Goal: Task Accomplishment & Management: Complete application form

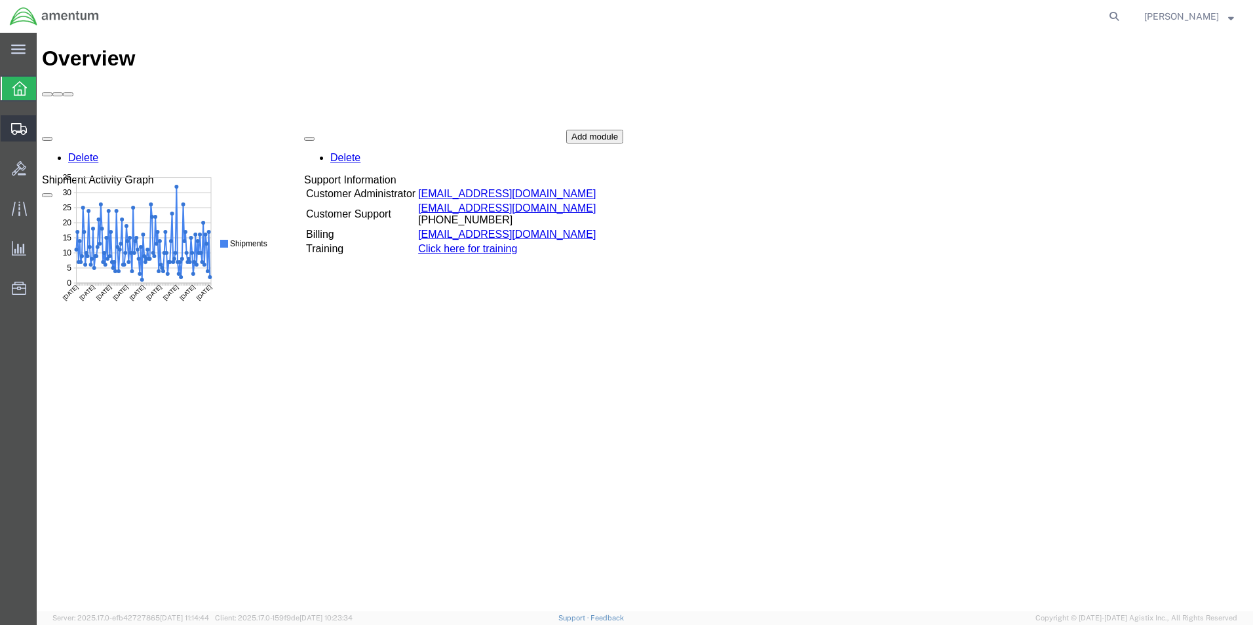
click at [18, 131] on icon at bounding box center [19, 129] width 16 height 12
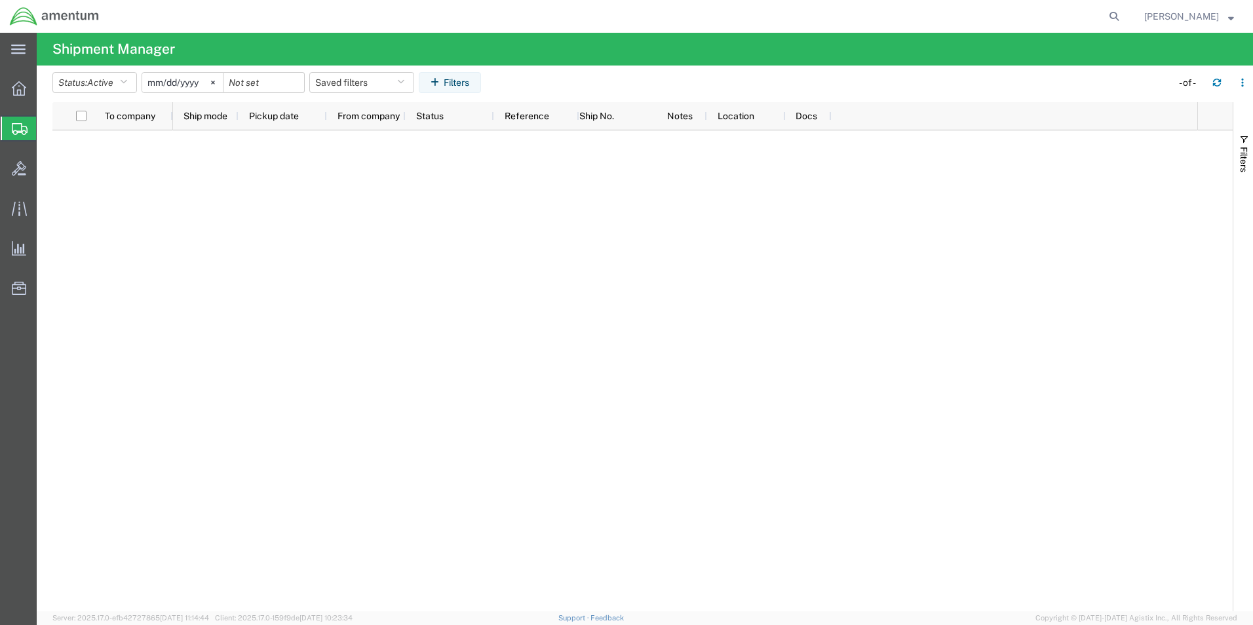
click at [0, 0] on span "Create Shipment" at bounding box center [0, 0] width 0 height 0
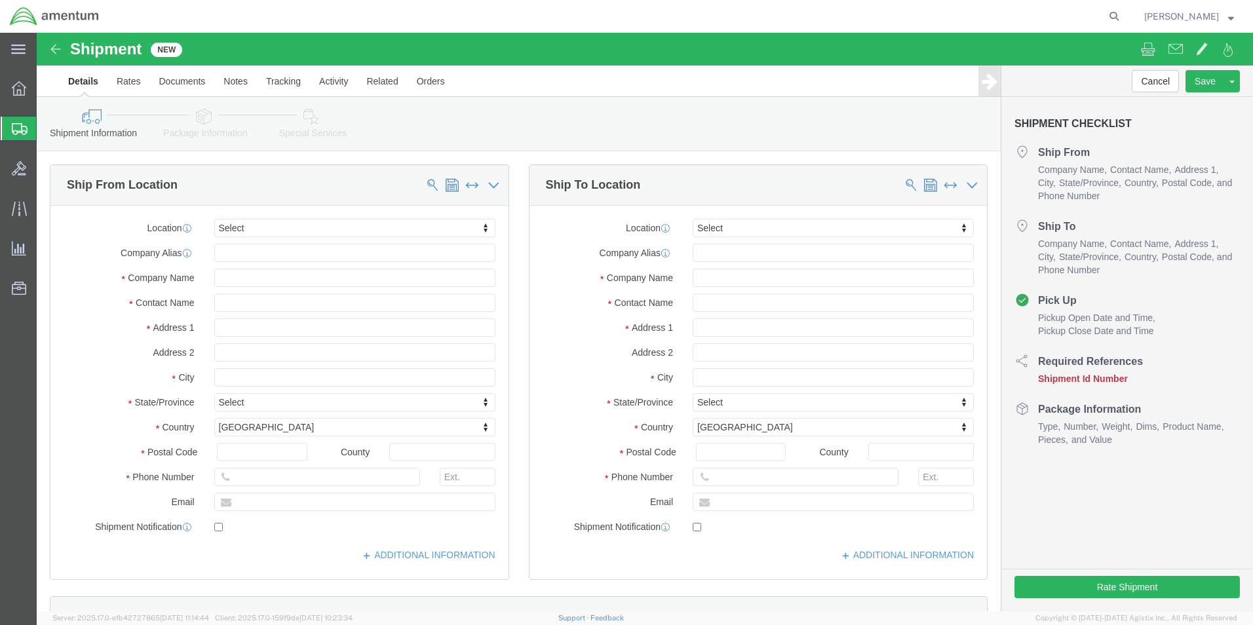
select select
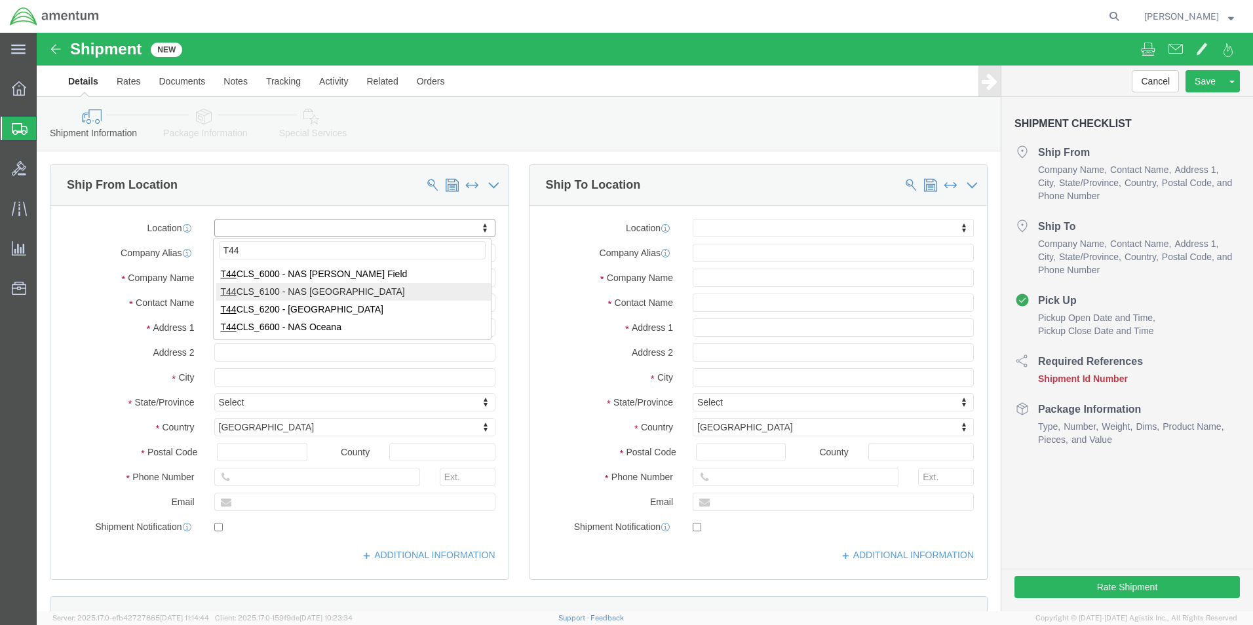
type input "T44"
select select "42673"
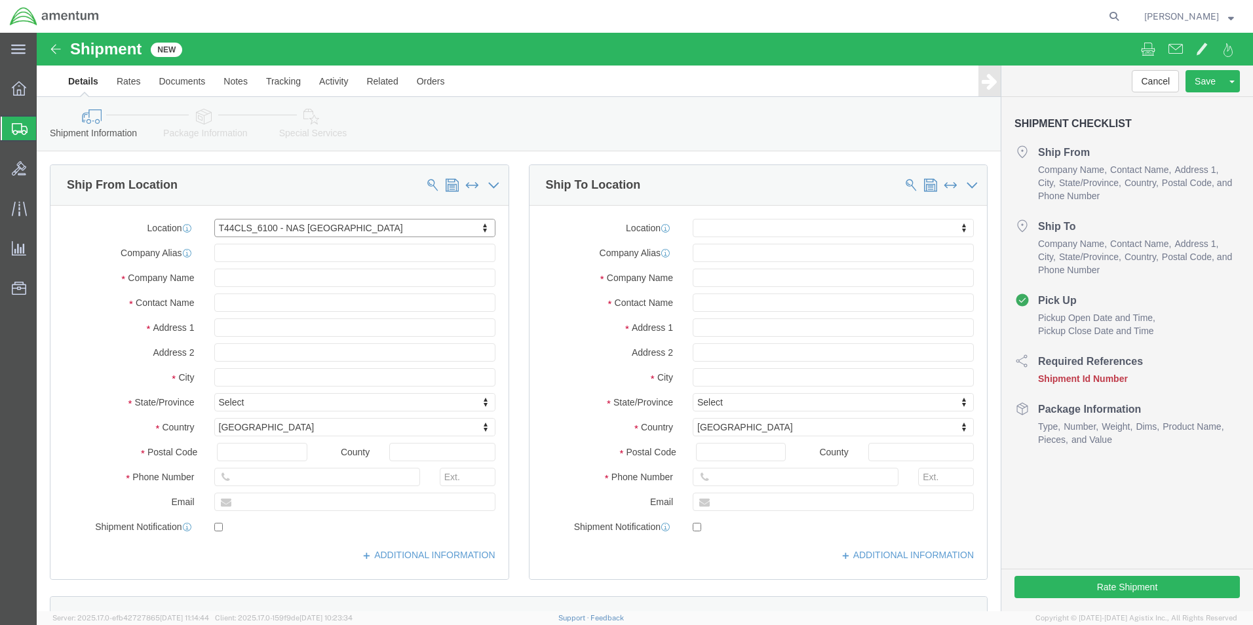
select select "[GEOGRAPHIC_DATA]"
click input "text"
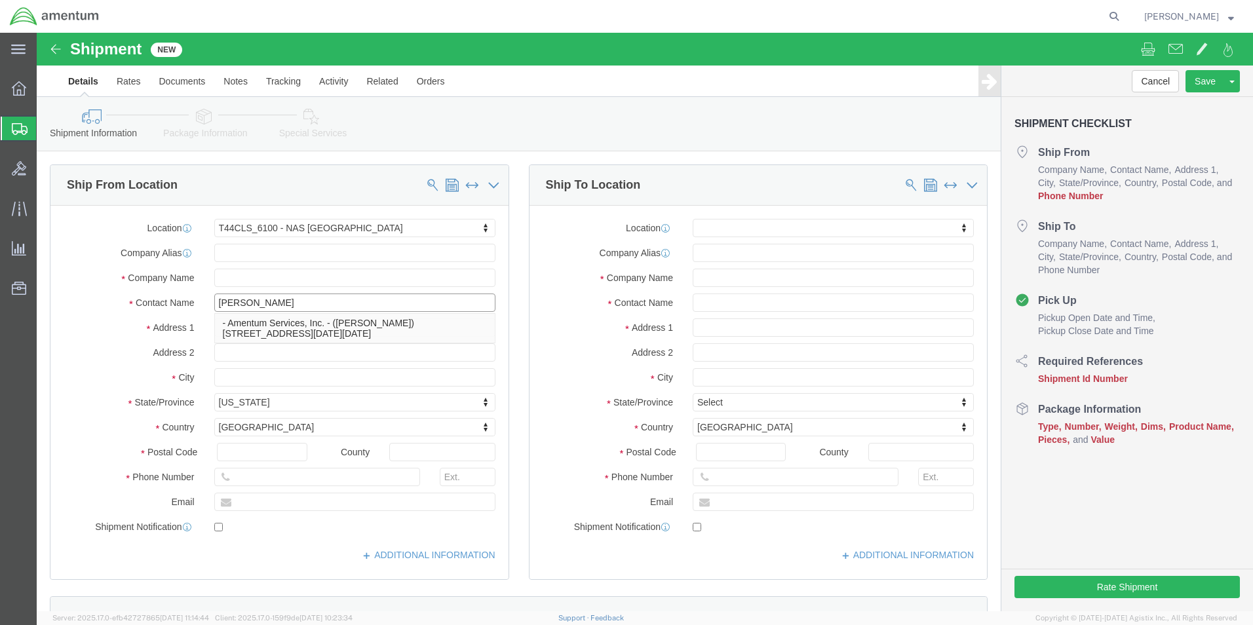
type input "[PERSON_NAME]"
click input "text"
type input "[PHONE_NUMBER]"
click input "text"
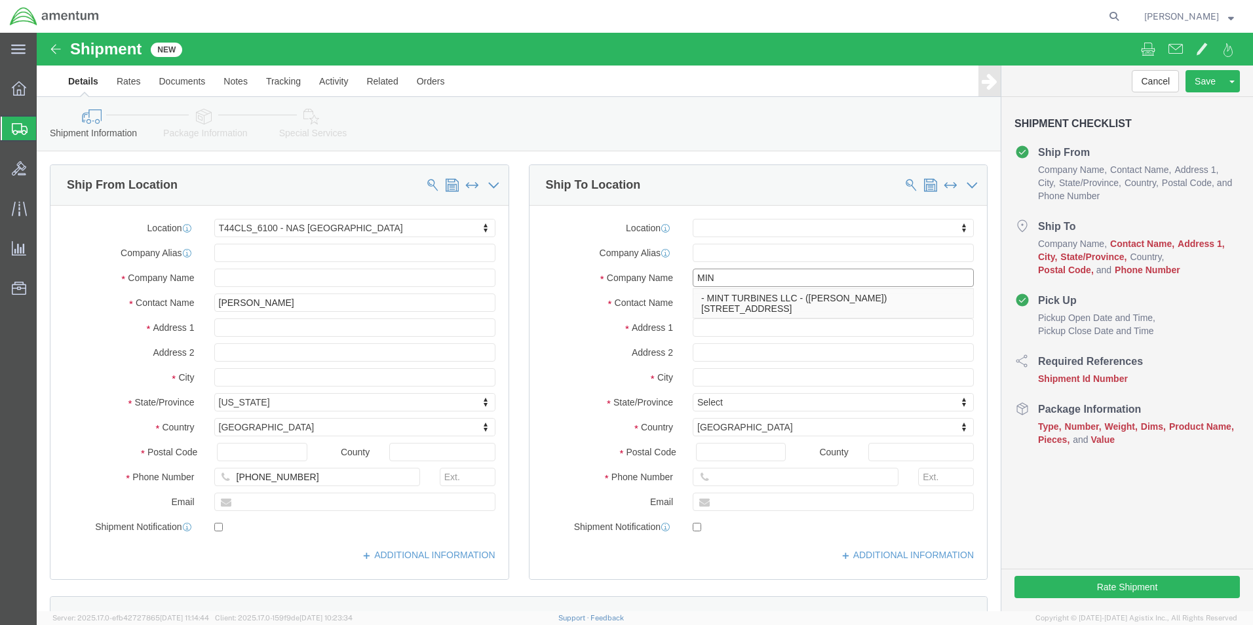
type input "MINT"
click p "- MINT TURBINES LLC - ([PERSON_NAME]) [STREET_ADDRESS]"
select select "OK"
type input "MINT TURBINES LLC"
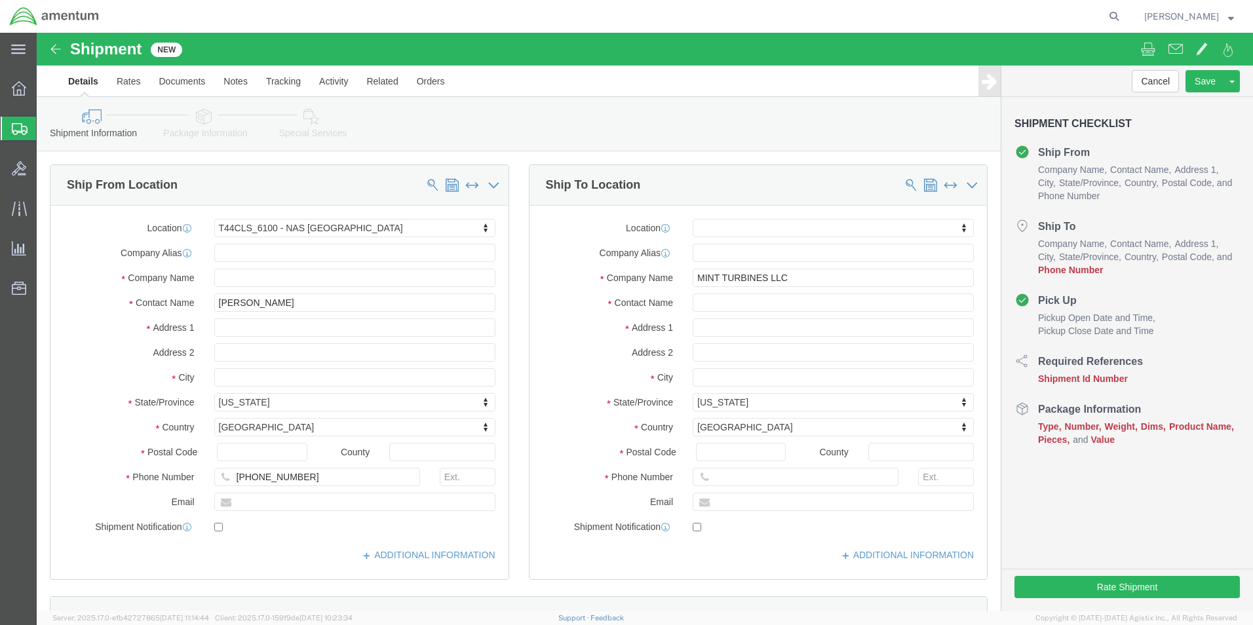
click div "Shipment Information Package Information Special Services"
click input "text"
type input "[PHONE_NUMBER]"
click div "Cancel Save Assign To Save As Template Shipment Checklist Ship From Company Nam…"
click input "text"
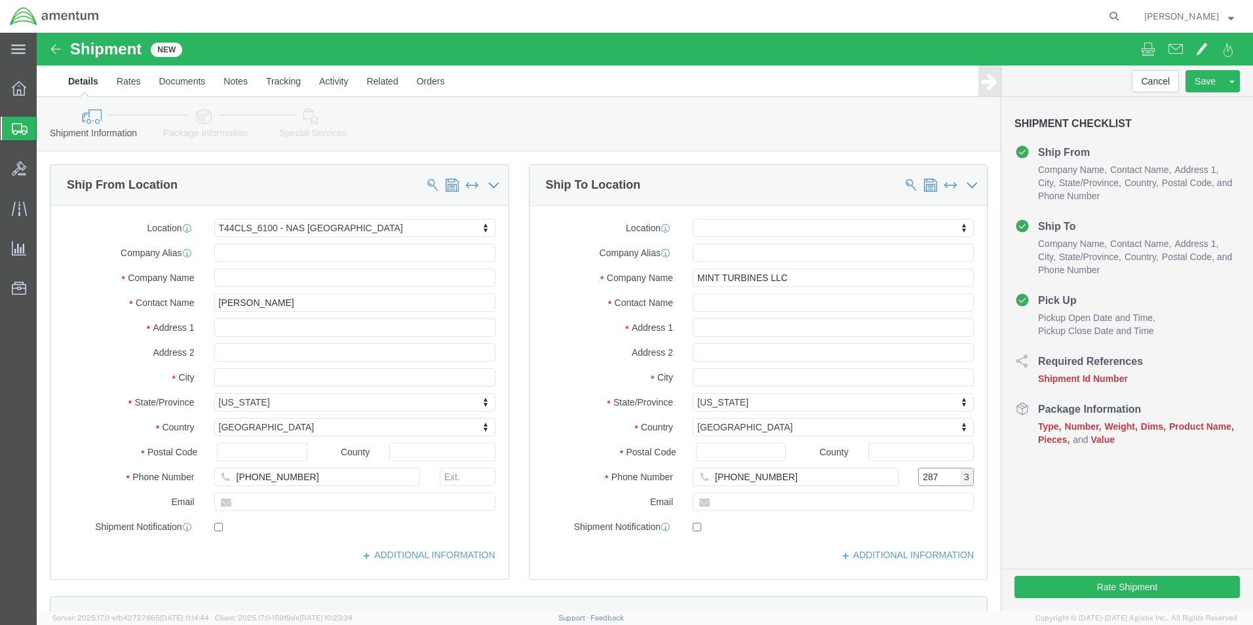
type input "287"
click div "Cancel Save Assign To Save As Template Shipment Checklist Ship From Company Nam…"
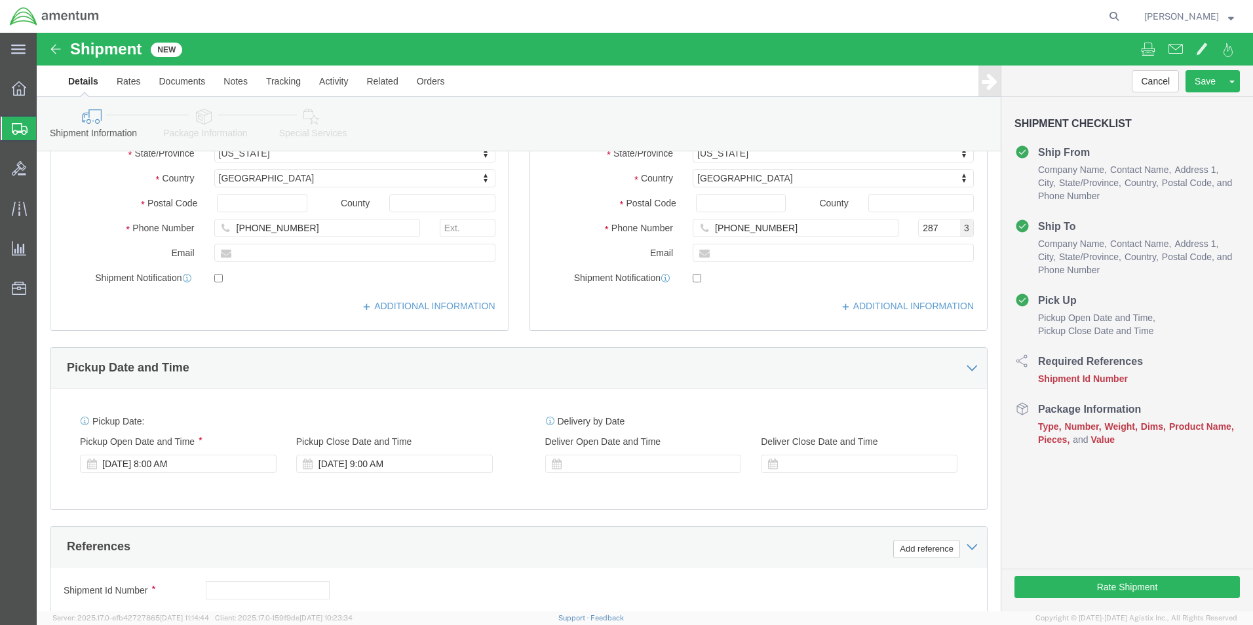
scroll to position [262, 0]
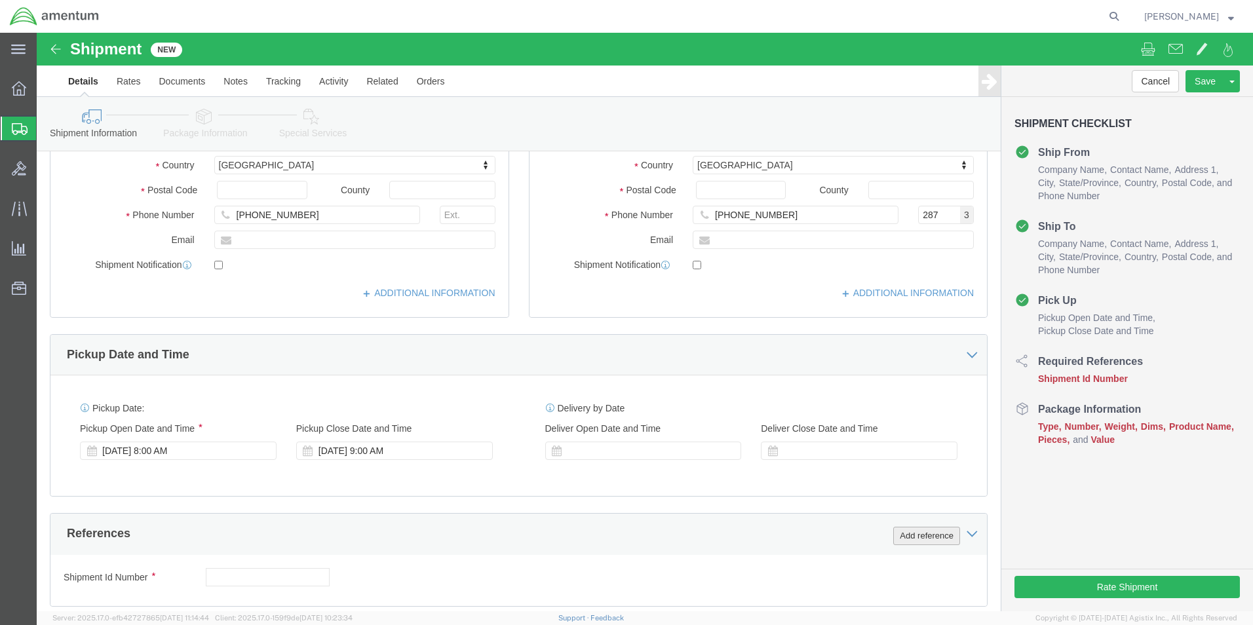
click button "Add reference"
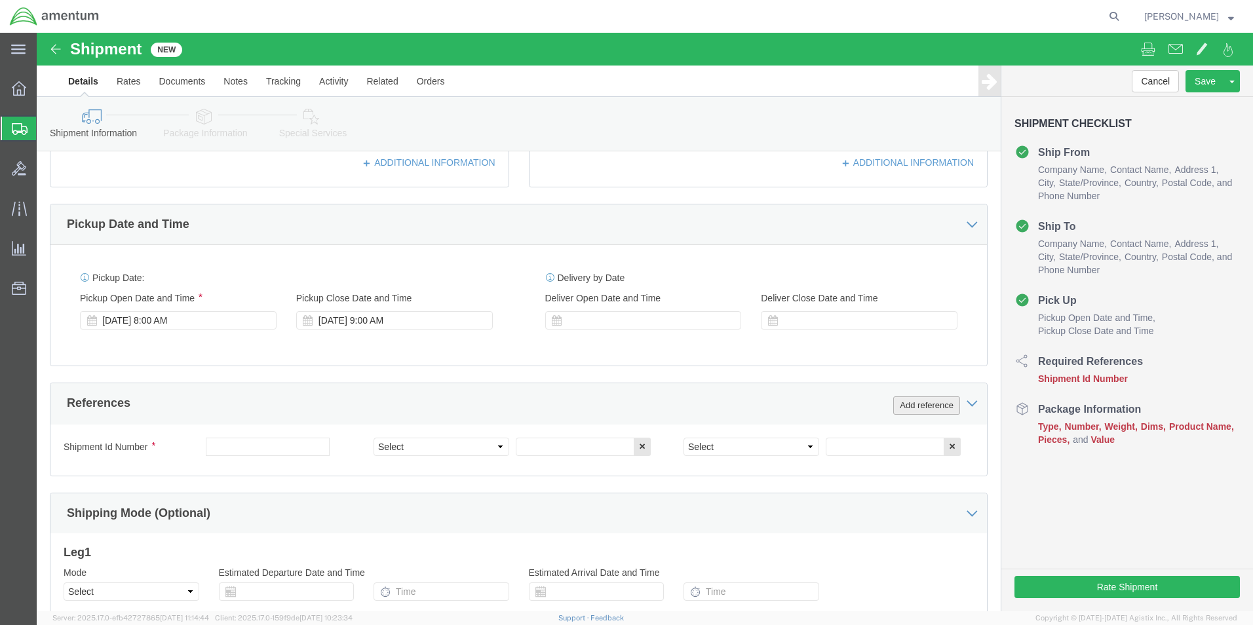
scroll to position [393, 0]
click select "Select Account Type Activity ID Airline Appointment Number ASN Batch Request # …"
select select "CUSTREF"
click select "Select Account Type Activity ID Airline Appointment Number ASN Batch Request # …"
click input "text"
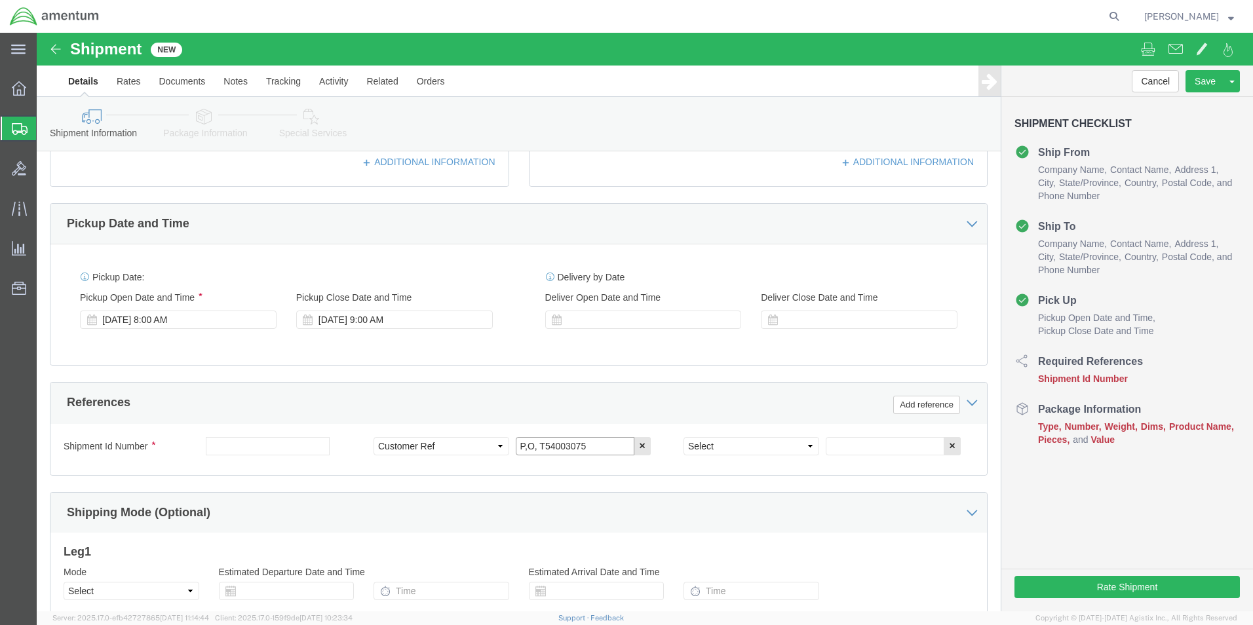
type input "P,O, T54003075"
click select "Select Account Type Activity ID Airline Appointment Number ASN Batch Request # …"
select select "PROJNUM"
click select "Select Account Type Activity ID Airline Appointment Number ASN Batch Request # …"
click input "text"
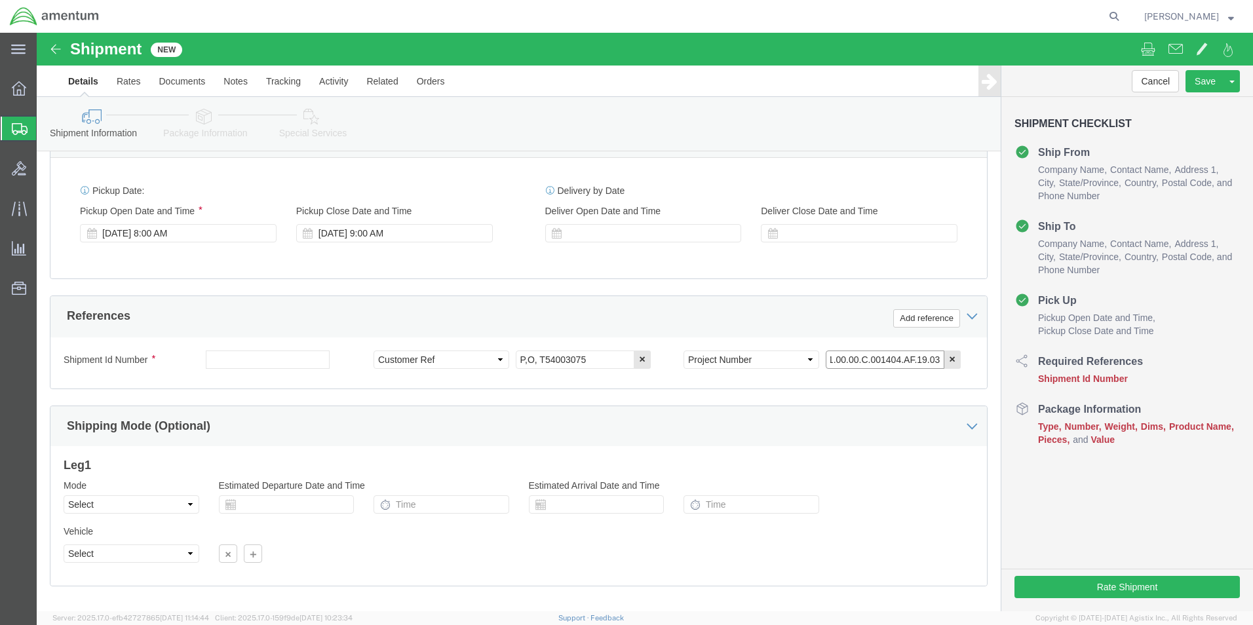
scroll to position [546, 0]
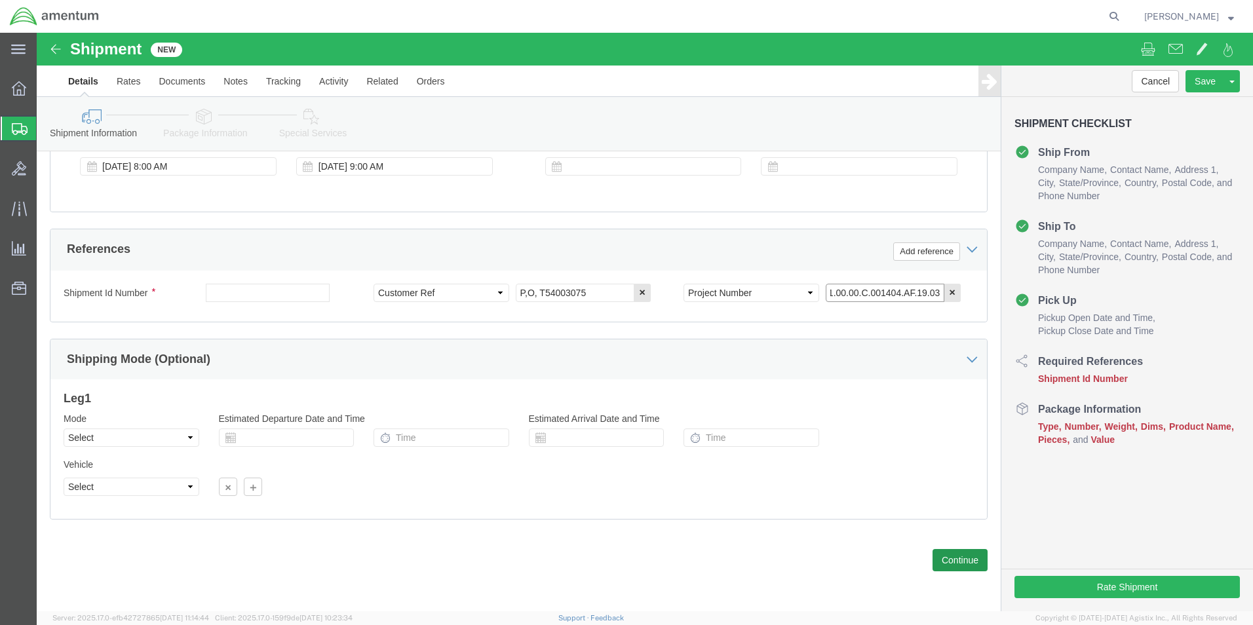
type input "4951.00.00.C.001404.AF.19.03"
click button "Continue"
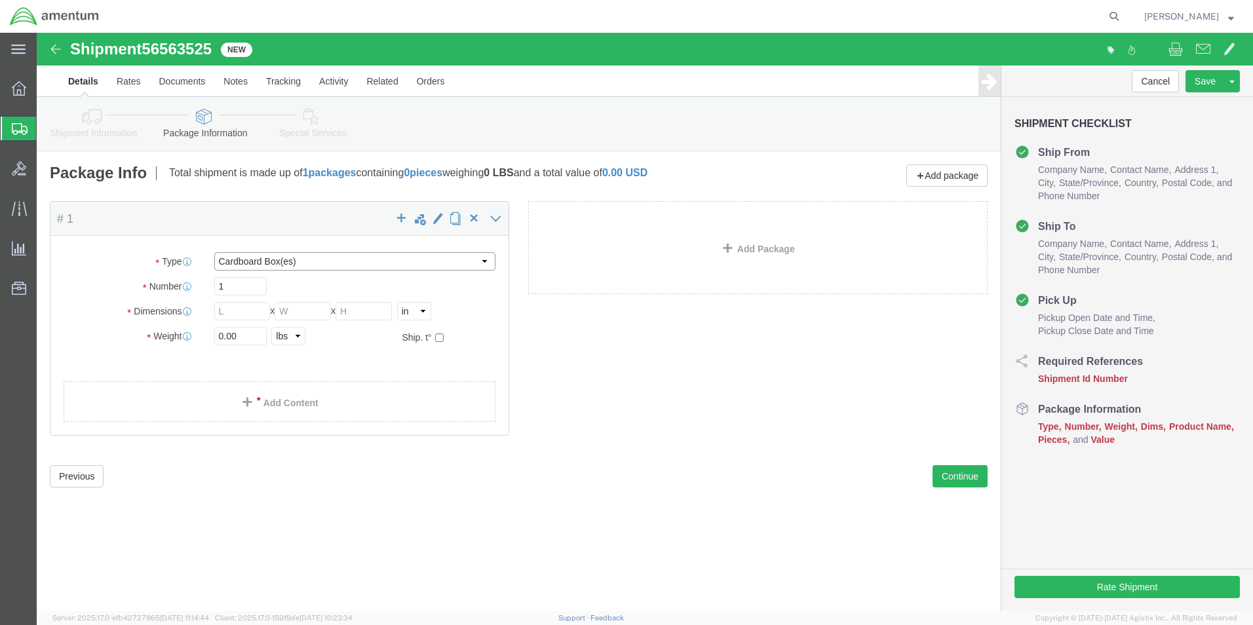
click select "Select BCK Boxes Bale(s) Basket(s) Bolt(s) Bottle(s) Buckets Bulk Bundle(s) Can…"
select select "CRAT"
click select "Select BCK Boxes Bale(s) Basket(s) Bolt(s) Bottle(s) Buckets Bulk Bundle(s) Can…"
click input "text"
type input "82"
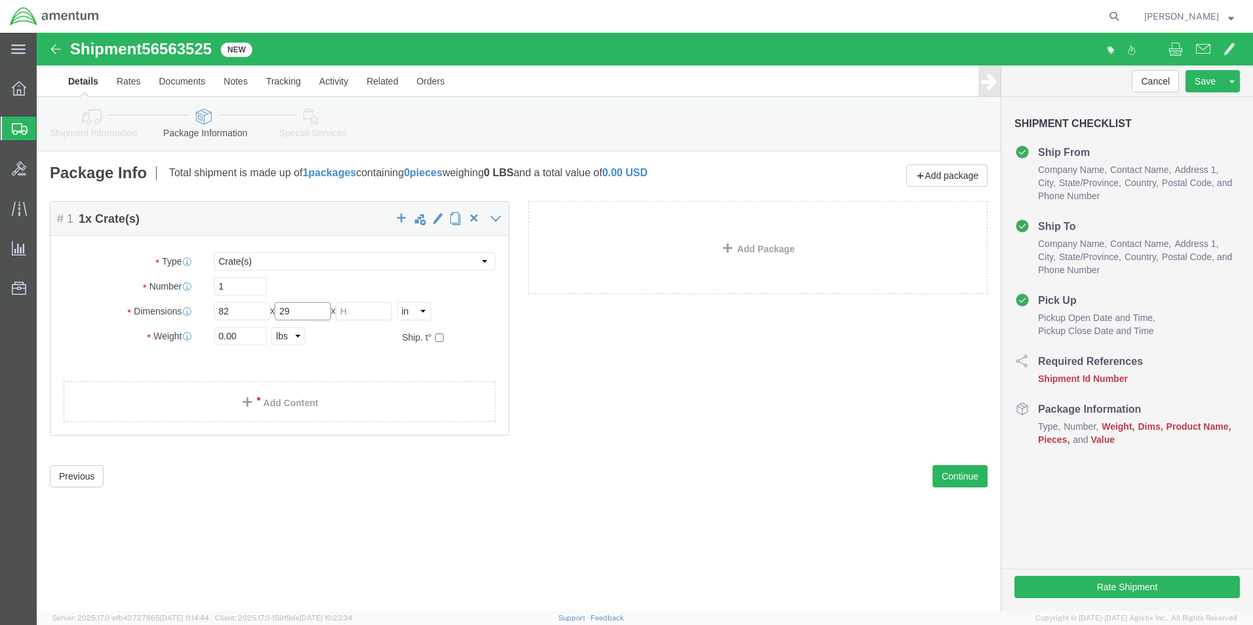
type input "29"
type input "2"
type input "35"
click input "0.00"
type input "0"
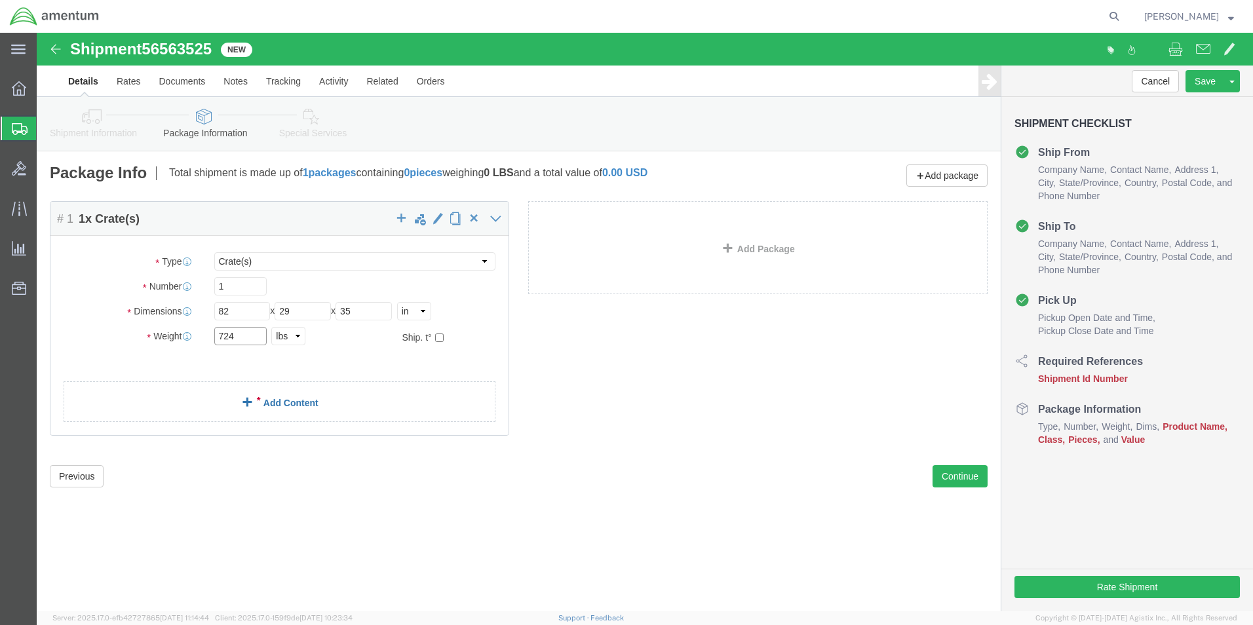
type input "724"
click link "Add Content"
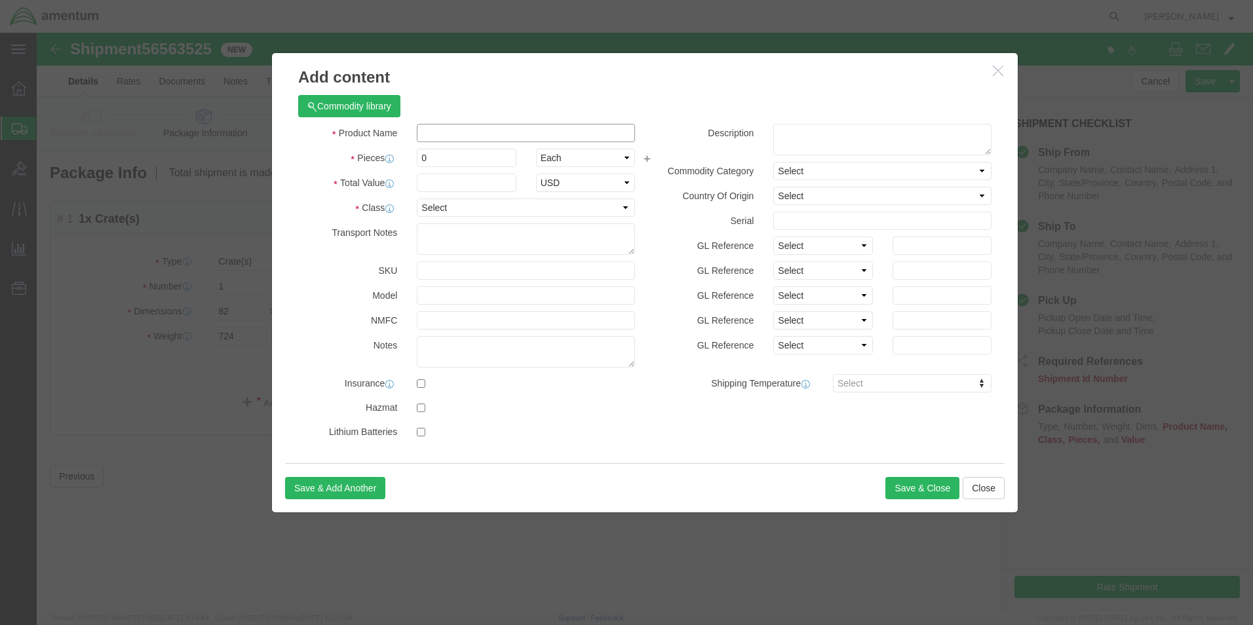
click input "text"
type input "AIRCRAFT ENGINE TURBO-PROP, L/R S/N: [MEDICAL_DATA]-RX1419"
click input "0"
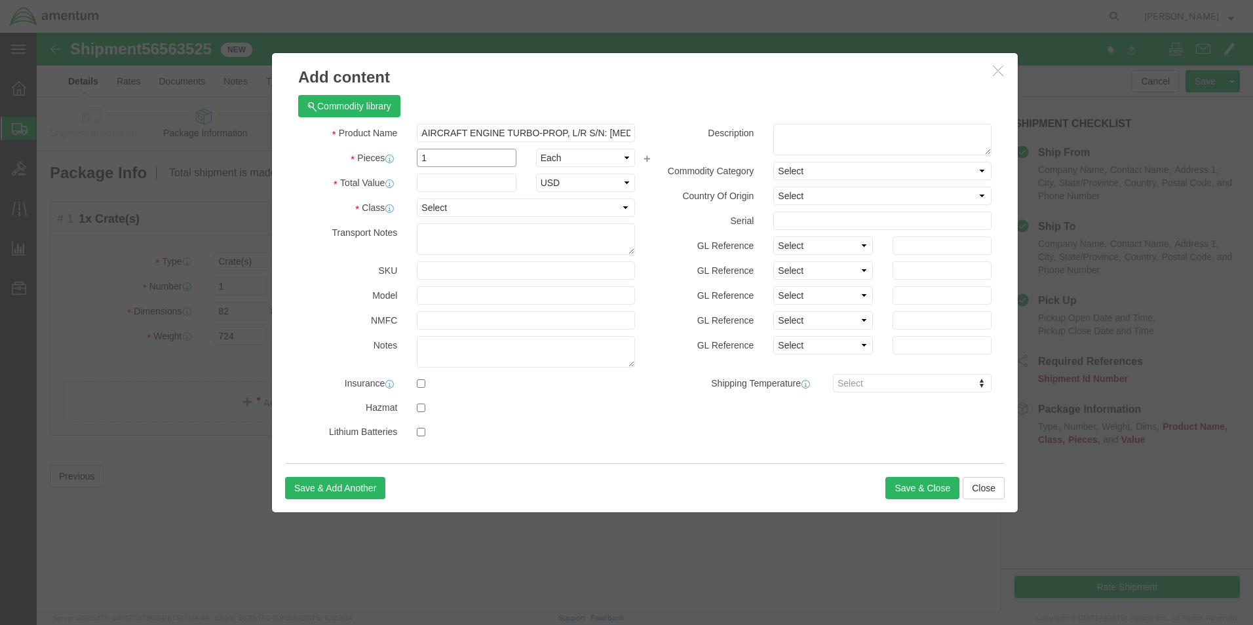
type input "1"
click input "text"
type input "1"
click select "Select 50 55 60 65 70 85 92.5 100 125 175 250 300 400"
select select "92.5"
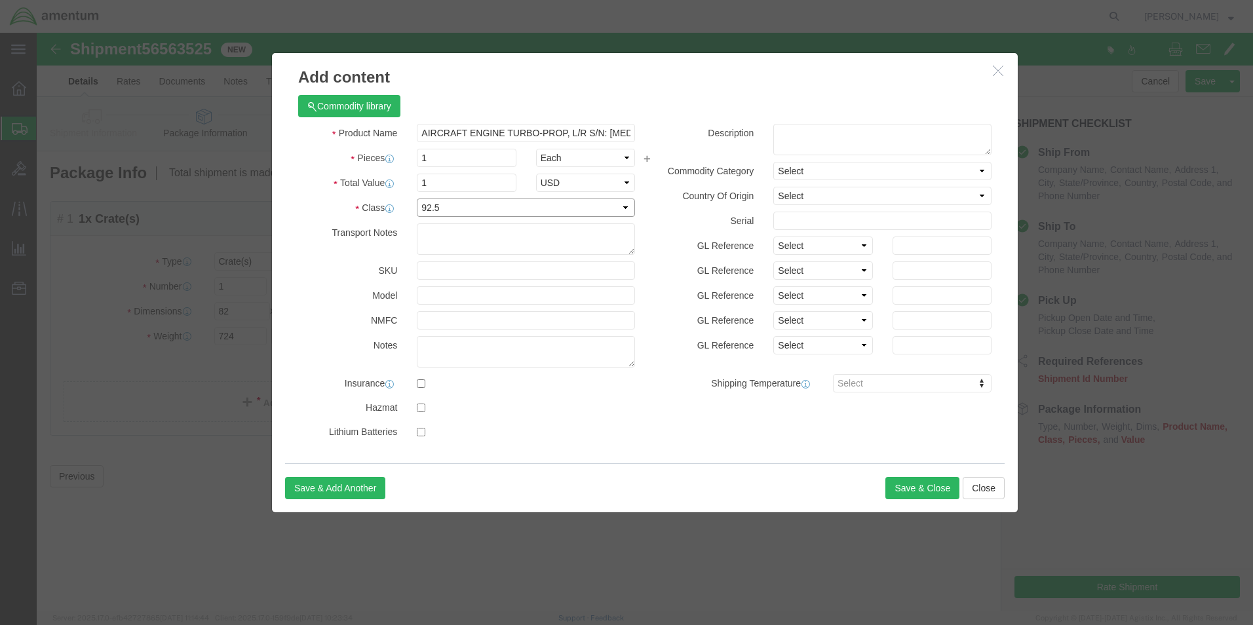
click select "Select 50 55 60 65 70 85 92.5 100 125 175 250 300 400"
click button "Save & Close"
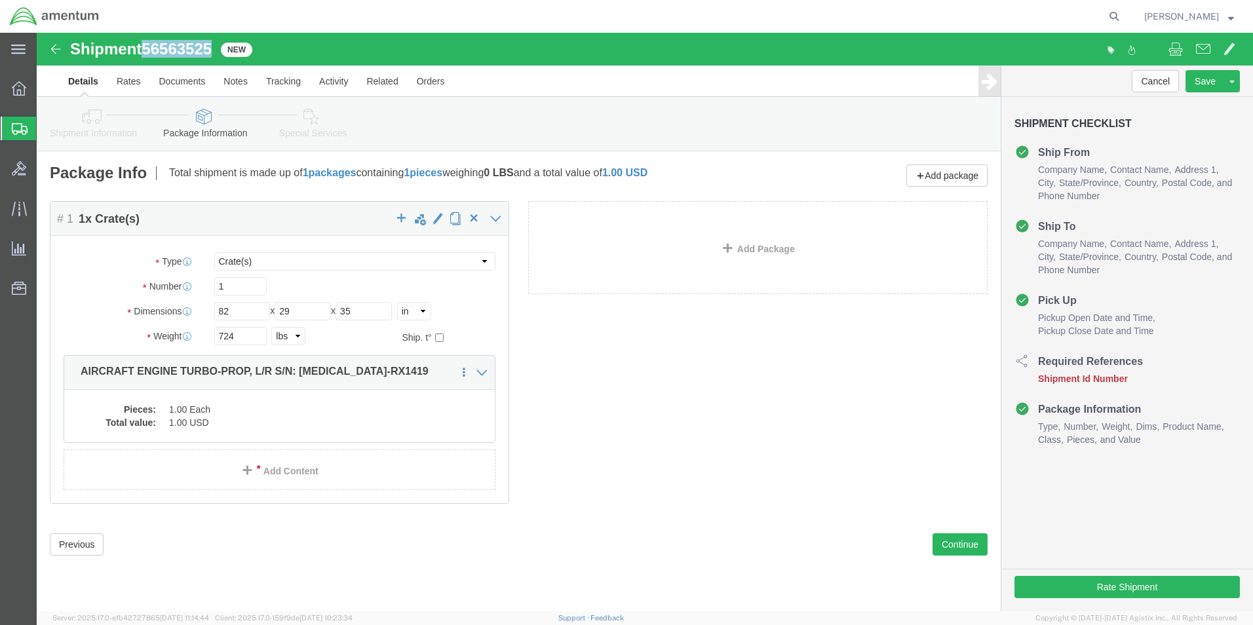
drag, startPoint x: 107, startPoint y: 10, endPoint x: 178, endPoint y: 16, distance: 71.0
click h1 "Shipment 56563525"
drag, startPoint x: 178, startPoint y: 16, endPoint x: 166, endPoint y: 16, distance: 11.8
copy span "56563525"
click button "Rate Shipment"
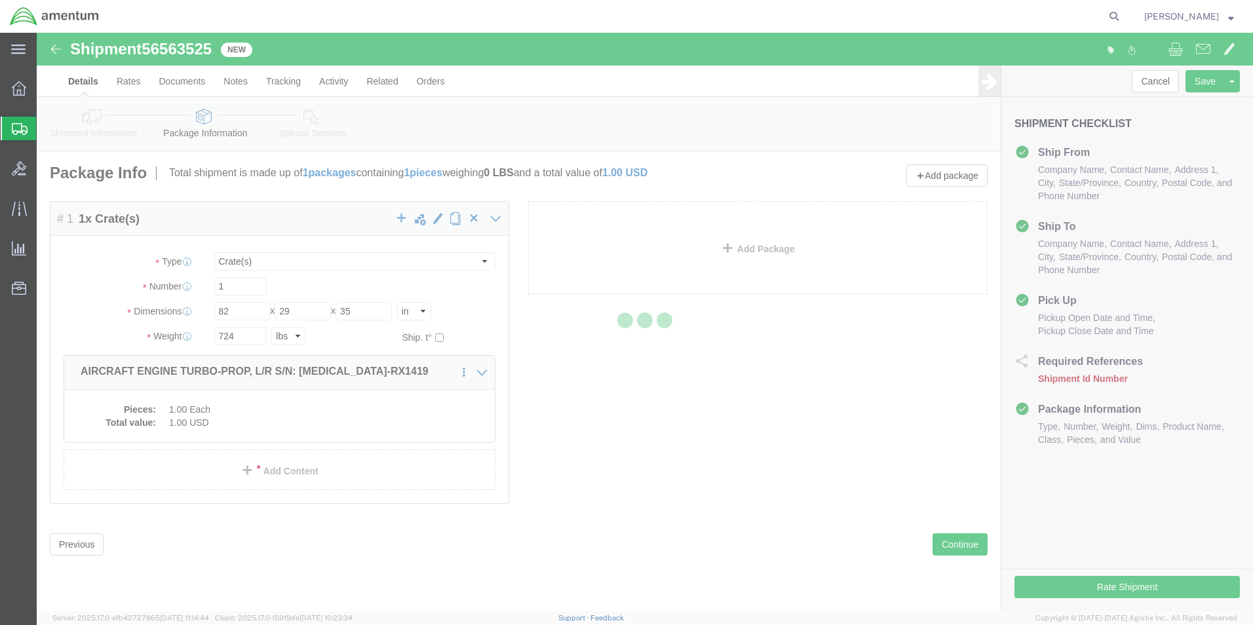
select select "42673"
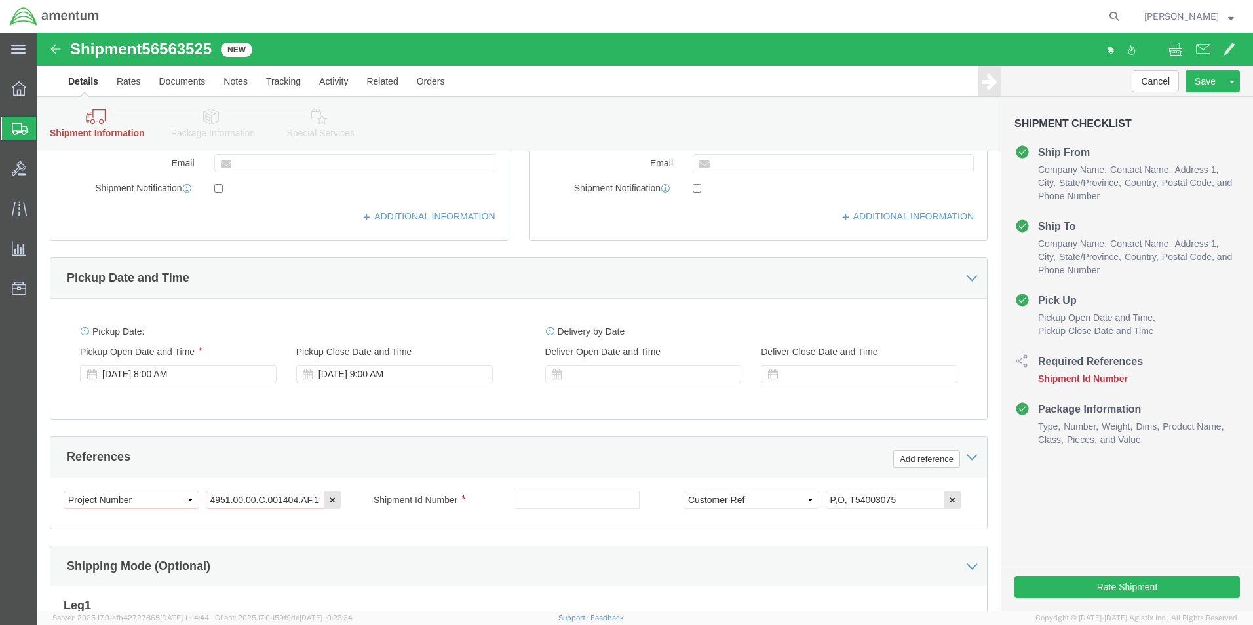
scroll to position [393, 0]
click input "text"
paste input "56563525"
type input "56563525"
click div "References Add reference"
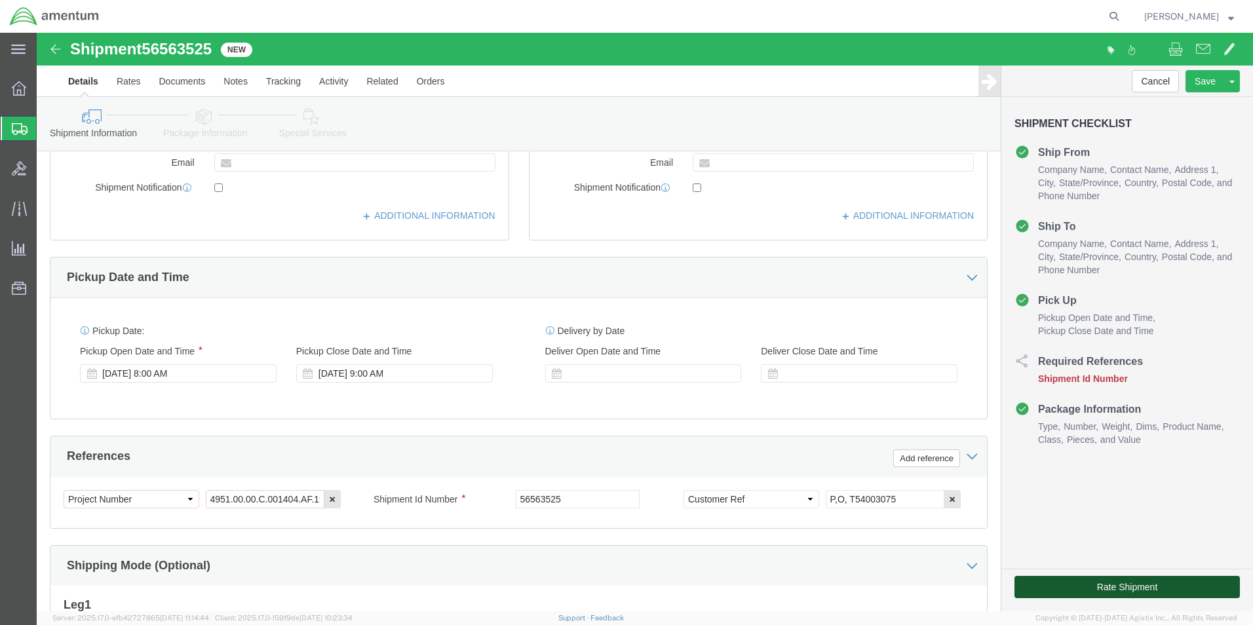
click button "Rate Shipment"
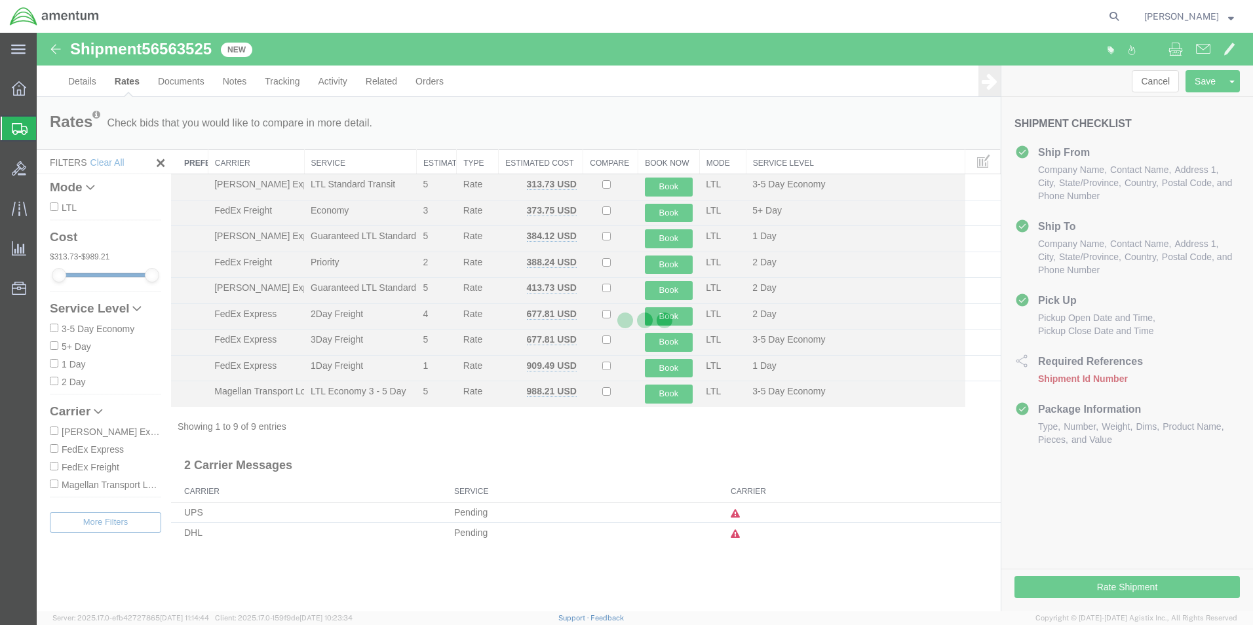
scroll to position [0, 0]
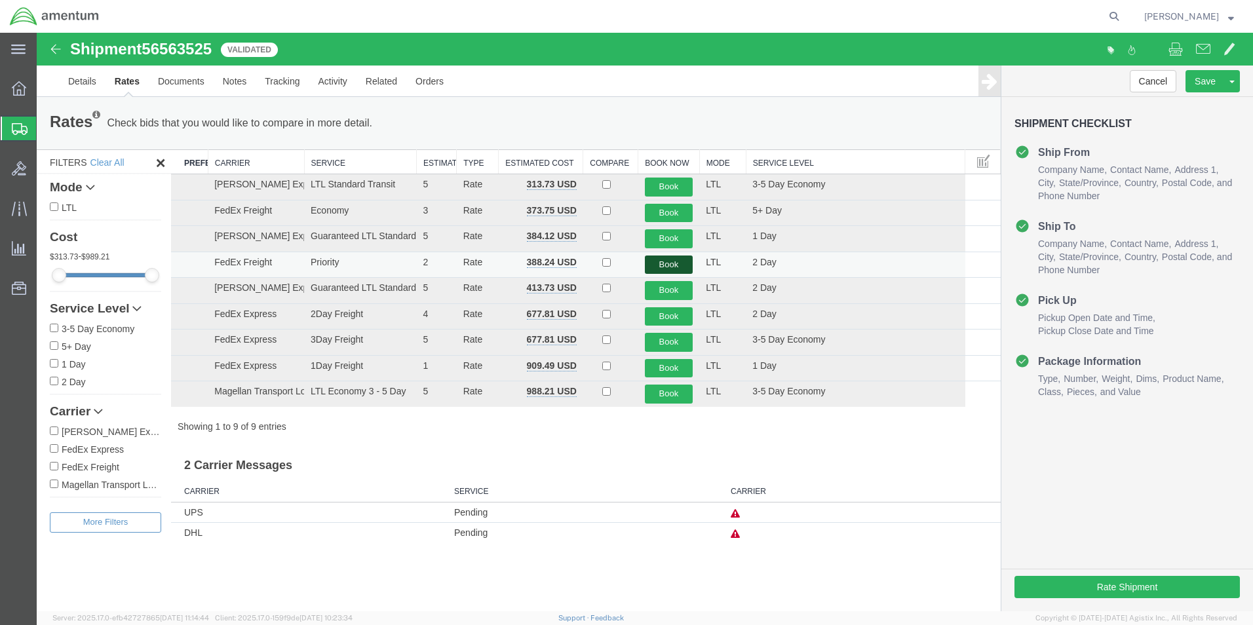
click at [674, 266] on button "Book" at bounding box center [669, 265] width 48 height 19
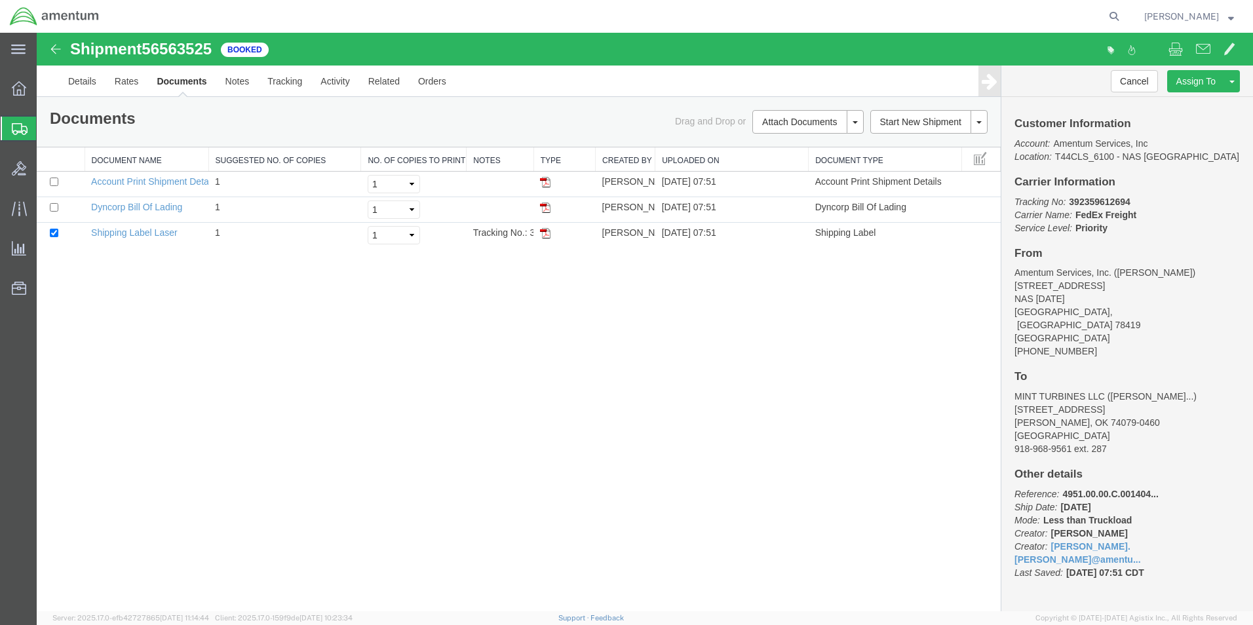
drag, startPoint x: 546, startPoint y: 208, endPoint x: 565, endPoint y: 288, distance: 81.4
click at [546, 208] on img at bounding box center [545, 207] width 10 height 10
drag, startPoint x: 547, startPoint y: 234, endPoint x: 555, endPoint y: 240, distance: 10.2
click at [547, 234] on img at bounding box center [545, 233] width 10 height 10
drag, startPoint x: 1068, startPoint y: 202, endPoint x: 1128, endPoint y: 202, distance: 60.3
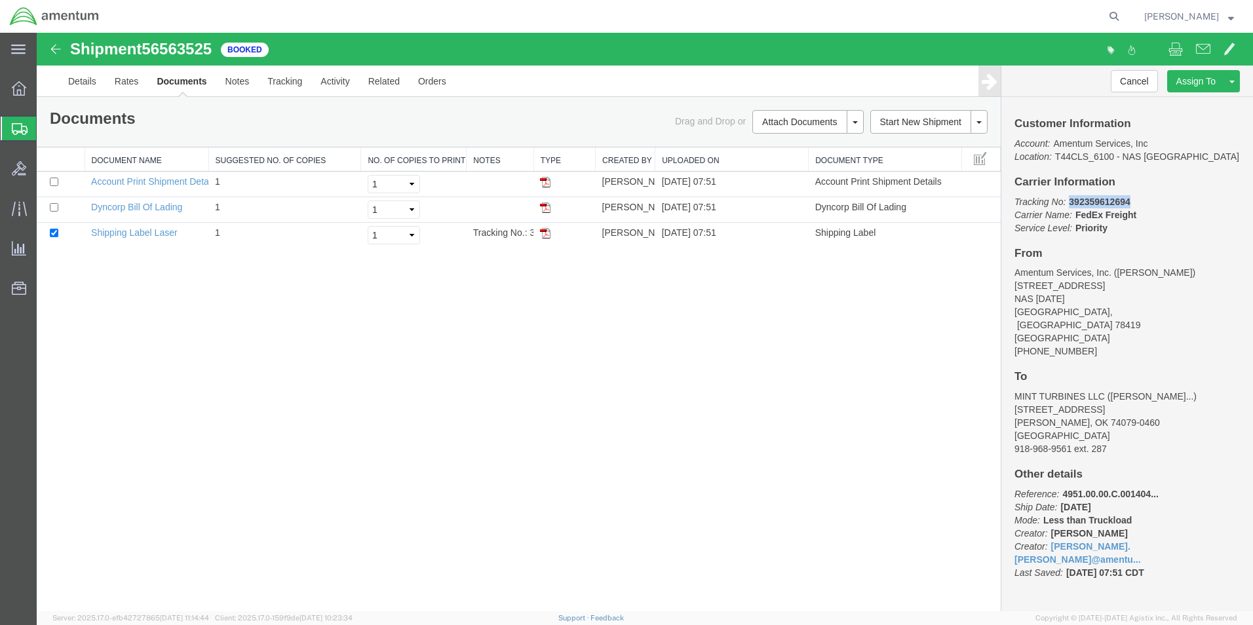
click at [1128, 202] on p "Tracking No: 392359612694 Carrier Name: FedEx Freight FedEx Freight Service Lev…" at bounding box center [1126, 214] width 225 height 39
drag, startPoint x: 1128, startPoint y: 202, endPoint x: 1119, endPoint y: 204, distance: 9.3
copy b "392359612694"
click at [22, 128] on icon at bounding box center [20, 129] width 16 height 12
